Goal: Task Accomplishment & Management: Complete application form

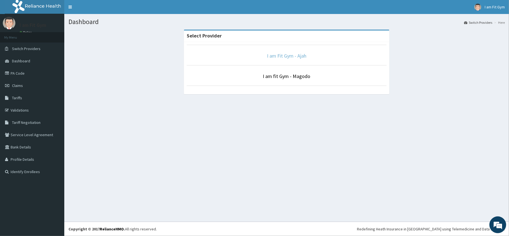
click at [294, 55] on link "I am Fit Gym - Ajah" at bounding box center [286, 56] width 39 height 6
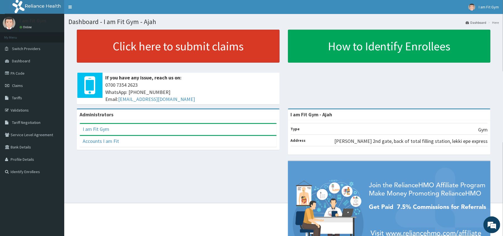
click at [225, 54] on link "Click here to submit claims" at bounding box center [178, 46] width 203 height 33
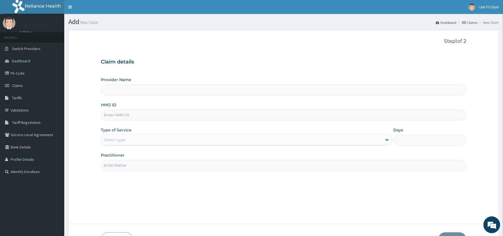
type input "I am Fit Gym - Ajah"
type input "1"
click at [118, 168] on input "Practitioner" at bounding box center [283, 165] width 365 height 11
type input "razzie"
click at [124, 114] on input "HMO ID" at bounding box center [283, 114] width 365 height 11
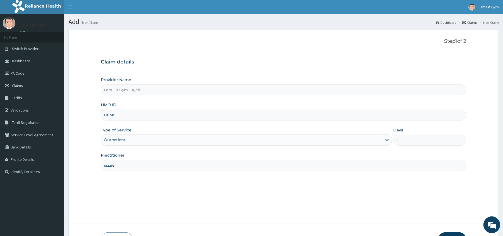
type input "HCM/10009/A"
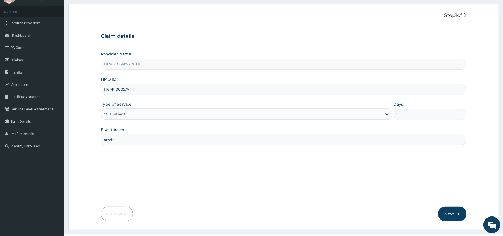
scroll to position [30, 0]
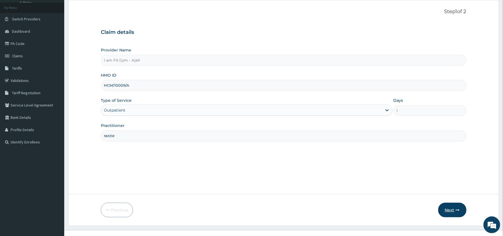
click at [452, 210] on button "Next" at bounding box center [452, 209] width 28 height 15
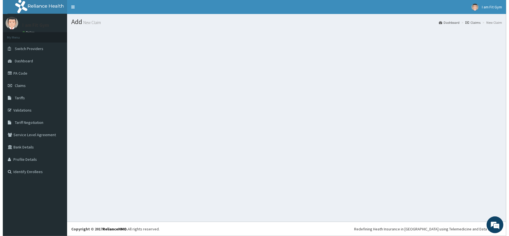
scroll to position [0, 0]
